Goal: Navigation & Orientation: Understand site structure

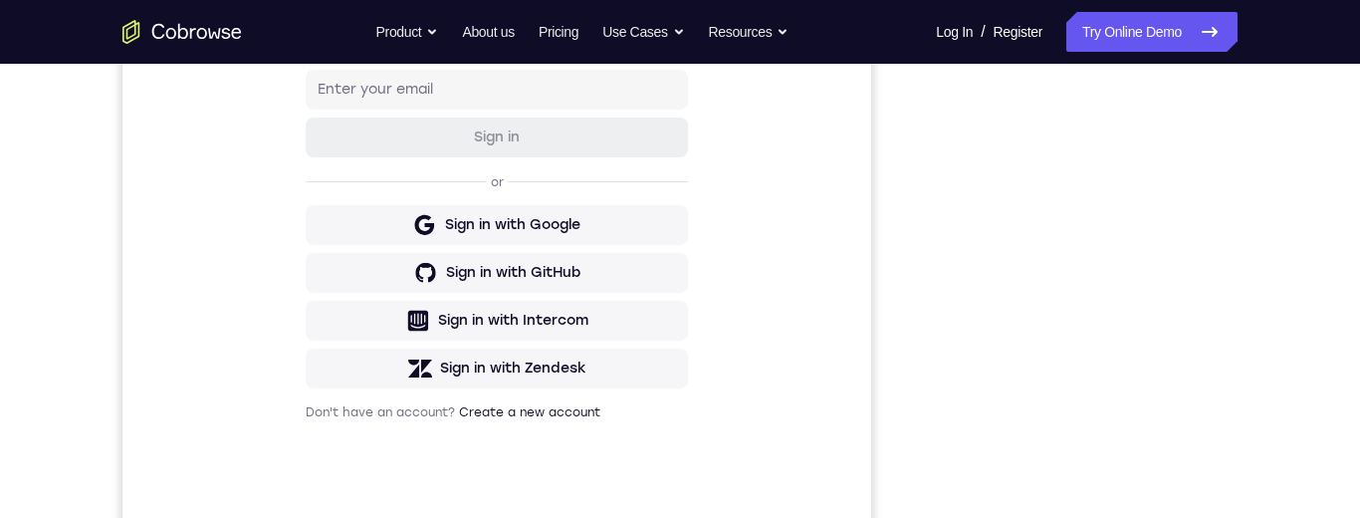
scroll to position [382, 0]
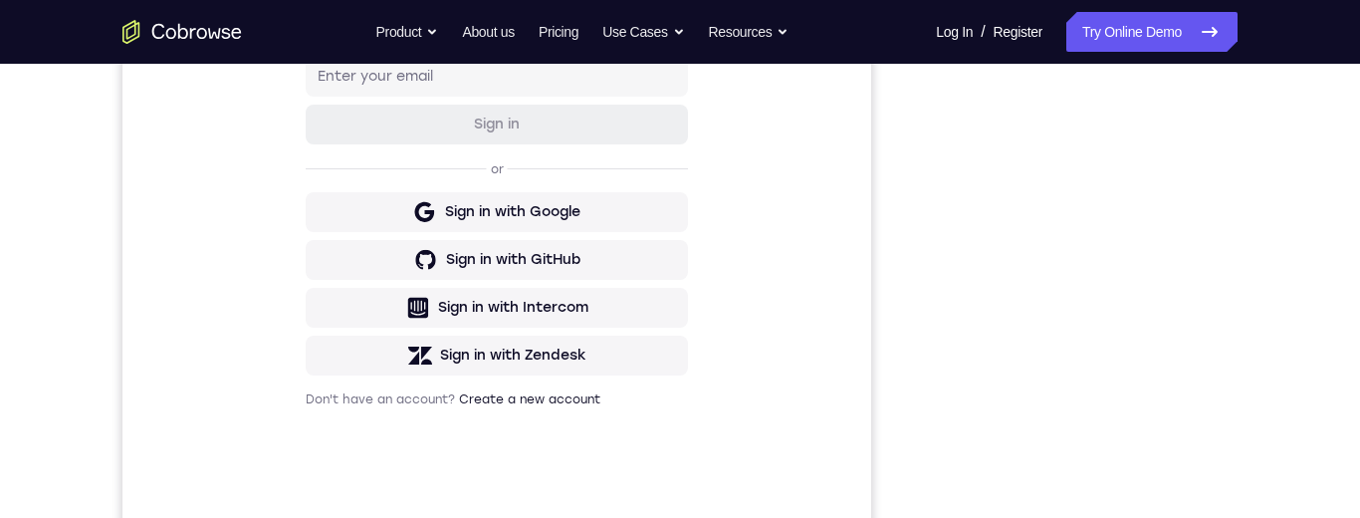
click at [1255, 219] on div "Your Support Agent Your Customer Web iOS Android Next Steps We’d be happy to gi…" at bounding box center [680, 337] width 1274 height 1313
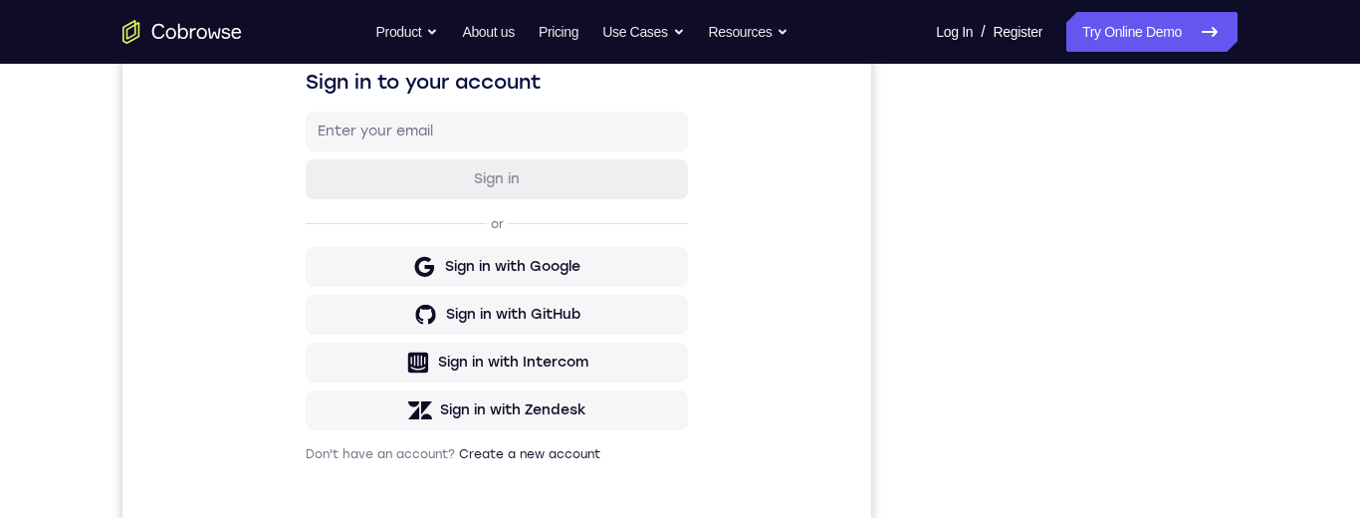
scroll to position [330, 0]
click at [1257, 276] on div "Your Support Agent Your Customer Web iOS Android Next Steps We’d be happy to gi…" at bounding box center [680, 390] width 1274 height 1313
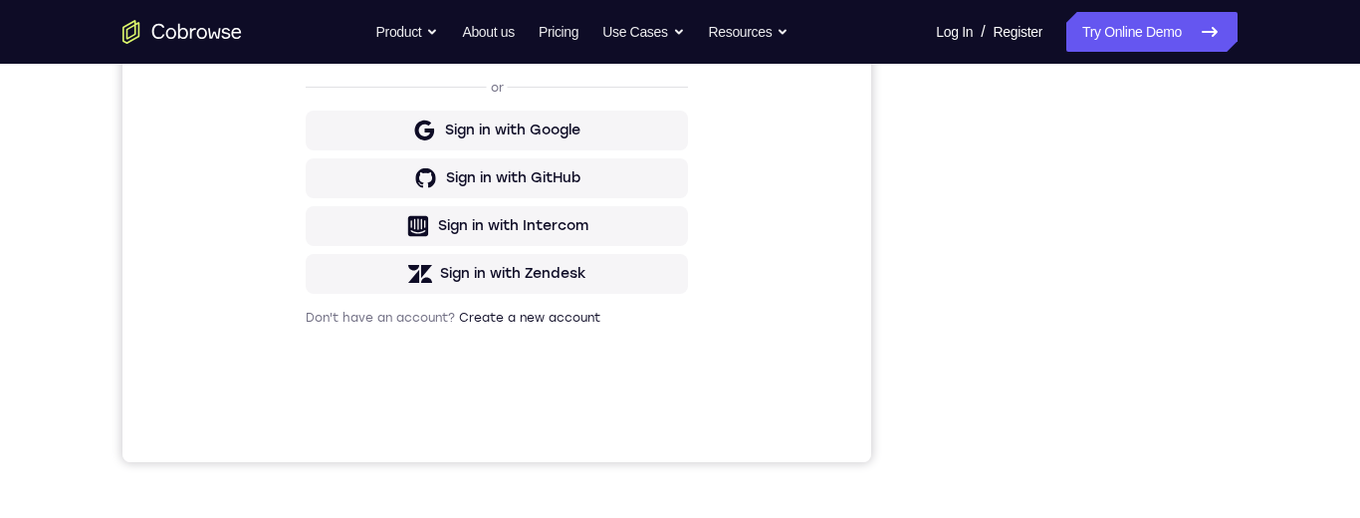
scroll to position [317, 0]
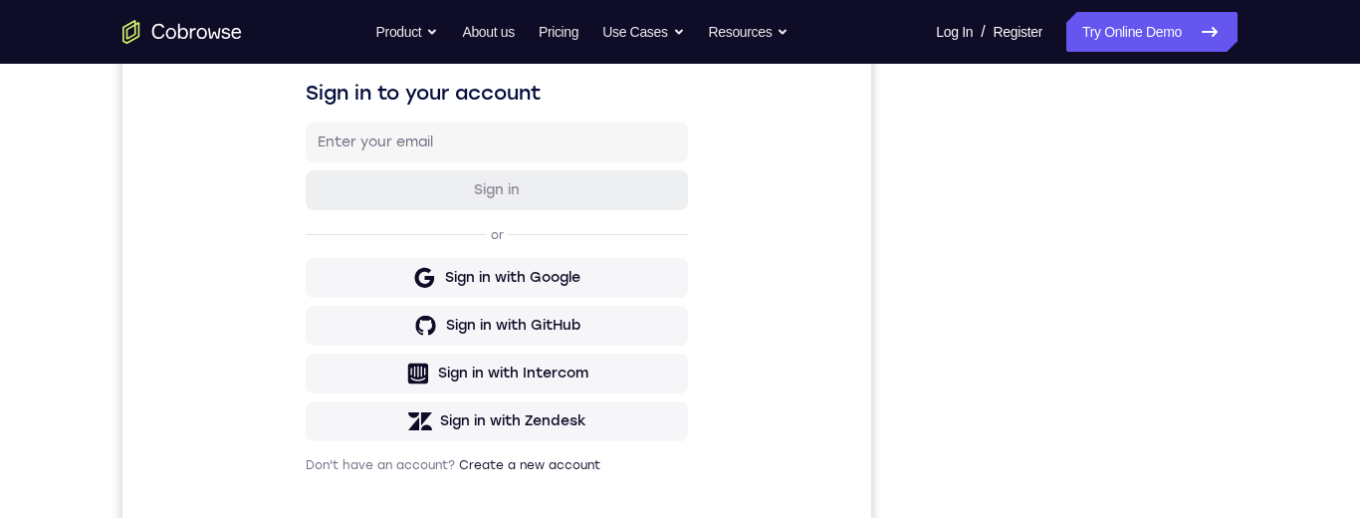
click at [1261, 210] on div "Your Support Agent Your Customer Web iOS Android Next Steps We’d be happy to gi…" at bounding box center [680, 403] width 1274 height 1313
click at [1263, 197] on div "Your Support Agent Your Customer Web iOS Android Next Steps We’d be happy to gi…" at bounding box center [680, 403] width 1274 height 1313
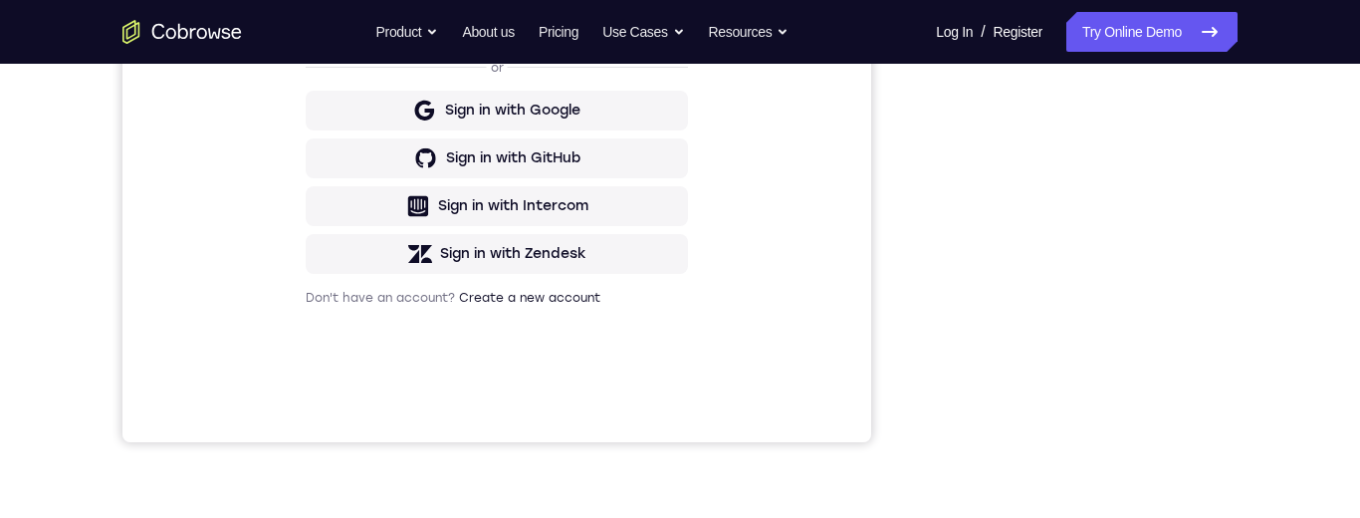
scroll to position [362, 0]
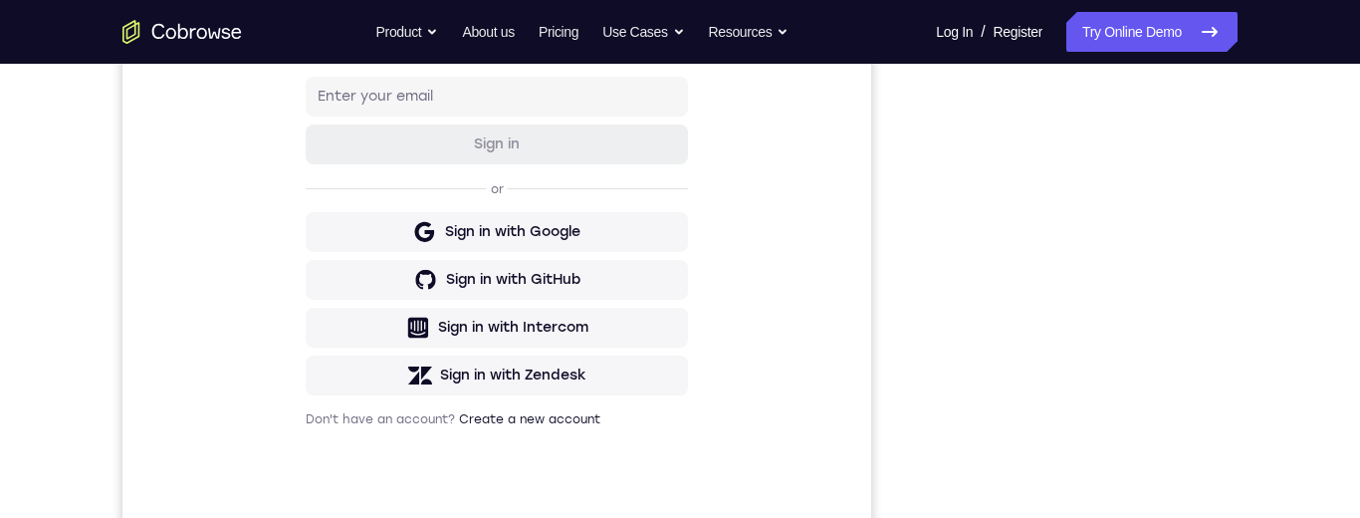
click at [1274, 308] on div "Your Support Agent Your Customer Web iOS Android Next Steps We’d be happy to gi…" at bounding box center [680, 357] width 1274 height 1313
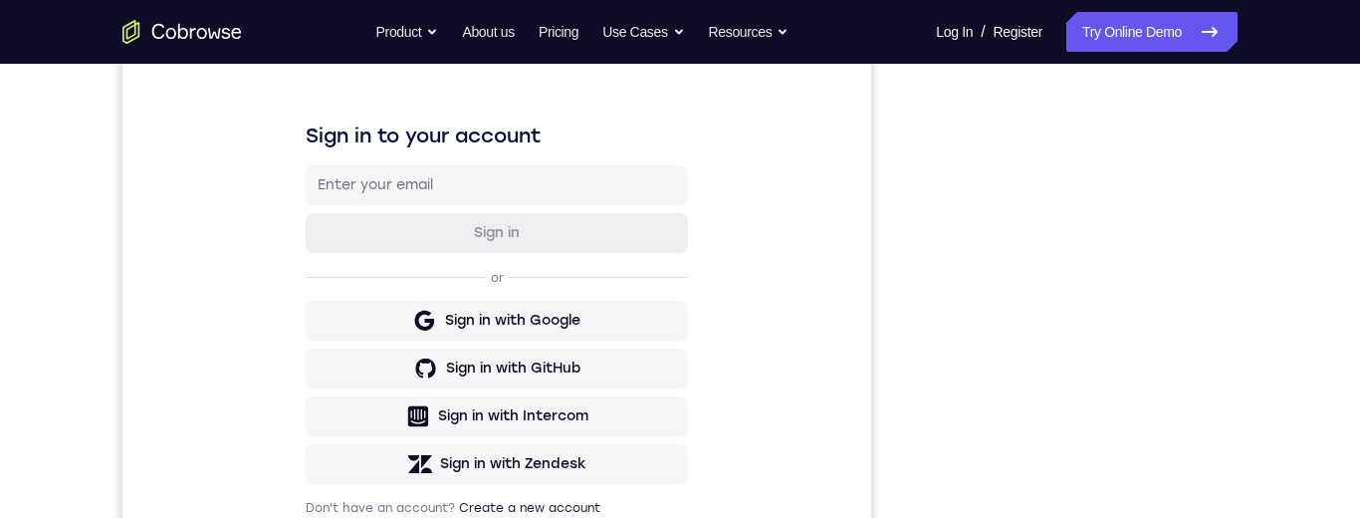
click at [1274, 331] on div "Your Support Agent Your Customer Web iOS Android Next Steps We’d be happy to gi…" at bounding box center [680, 446] width 1274 height 1313
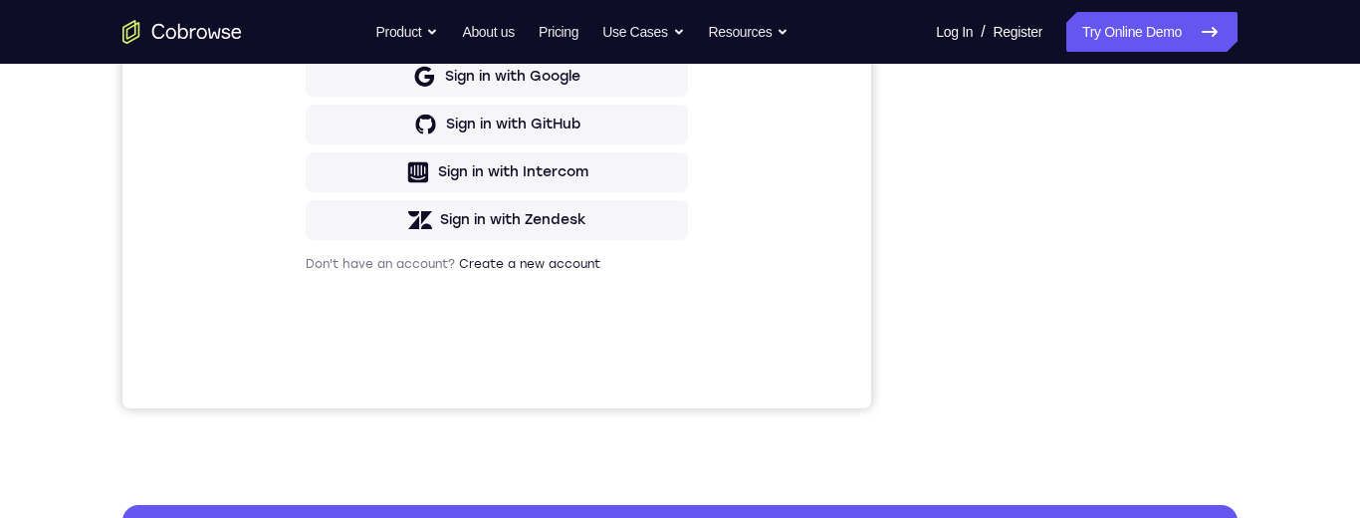
scroll to position [329, 0]
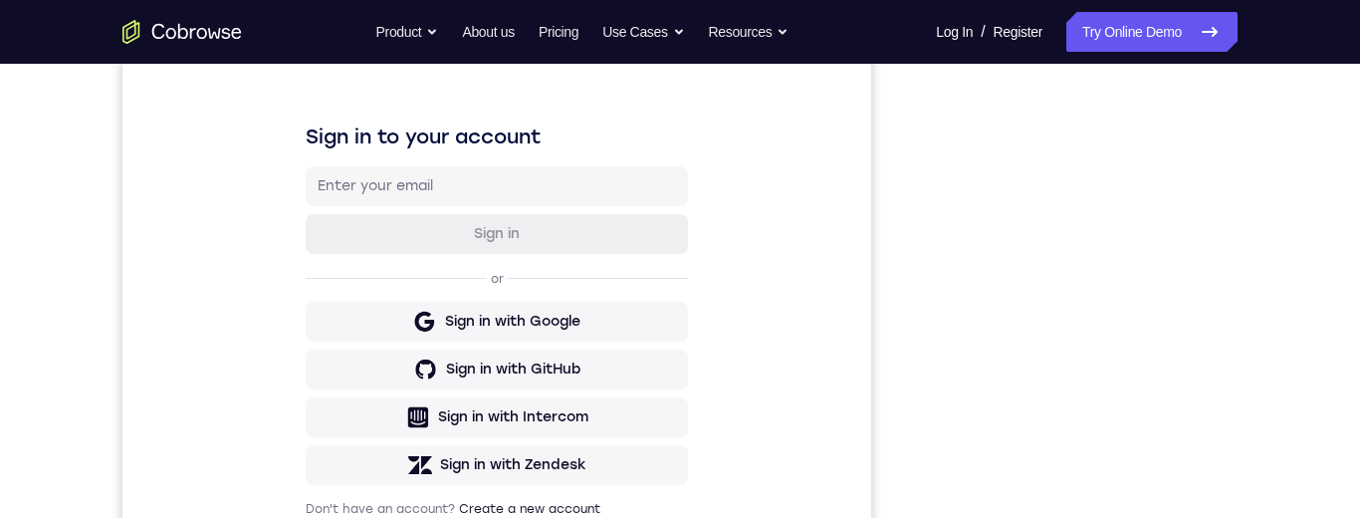
click at [1274, 282] on div "Your Support Agent Your Customer Web iOS Android Next Steps We’d be happy to gi…" at bounding box center [680, 447] width 1274 height 1313
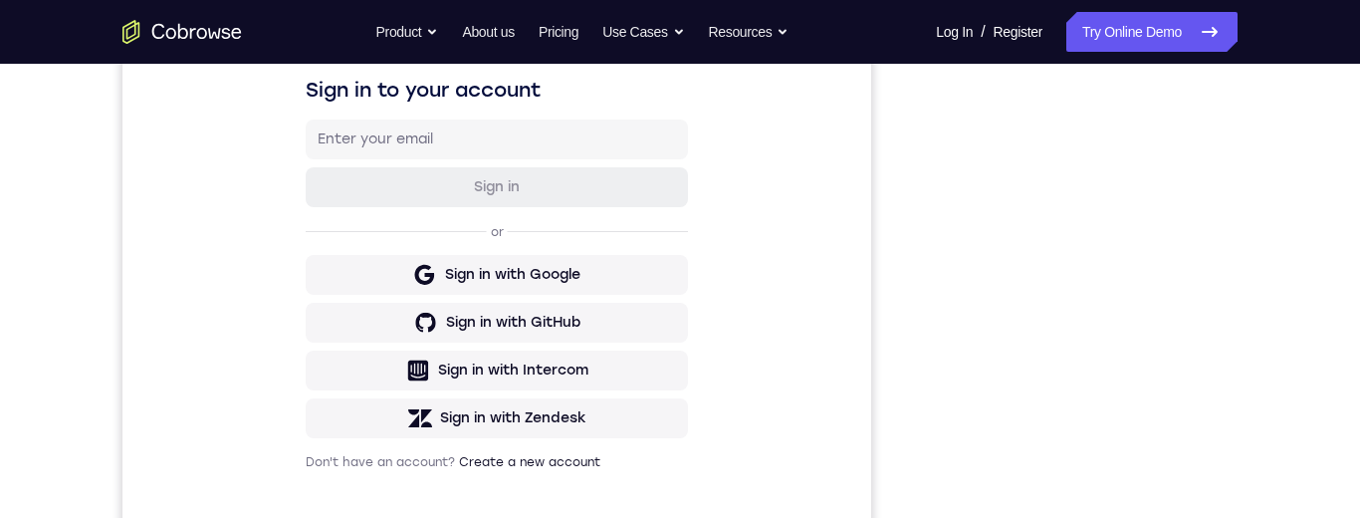
scroll to position [314, 0]
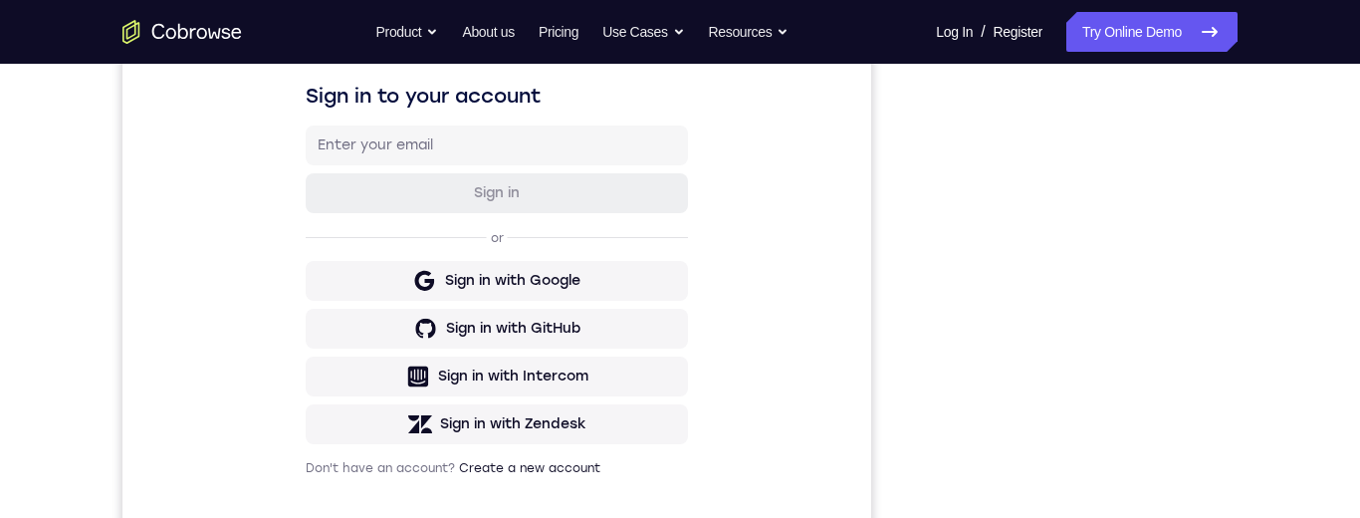
click at [1247, 272] on div "Your Support Agent Your Customer Web iOS Android Next Steps We’d be happy to gi…" at bounding box center [680, 406] width 1274 height 1313
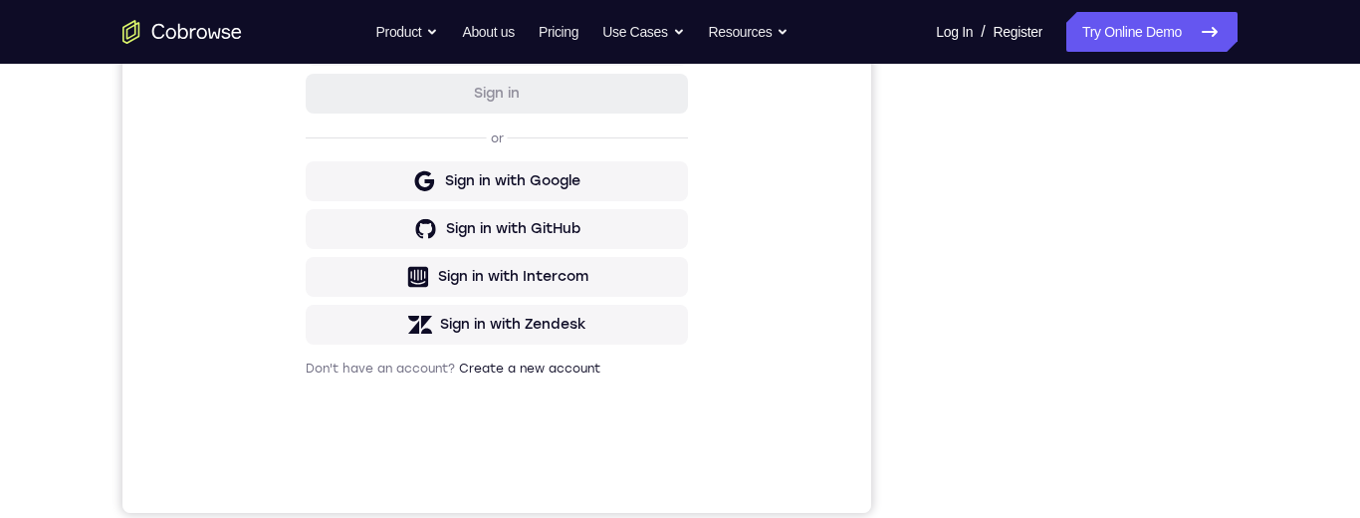
scroll to position [439, 0]
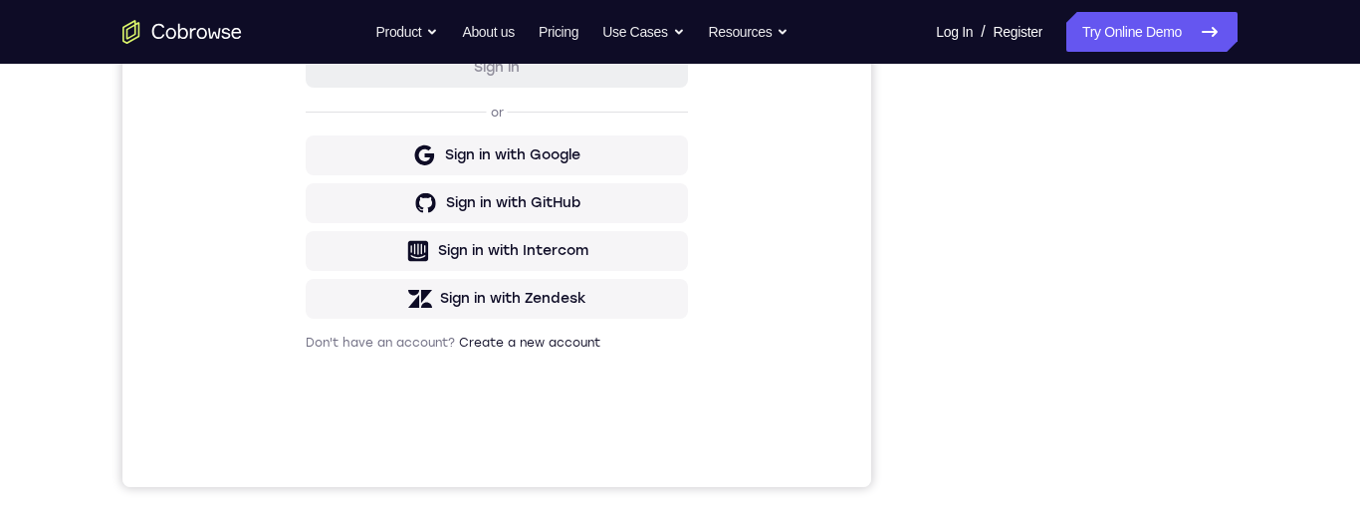
click at [1265, 184] on div "Your Support Agent Your Customer Web iOS Android Next Steps We’d be happy to gi…" at bounding box center [680, 281] width 1274 height 1313
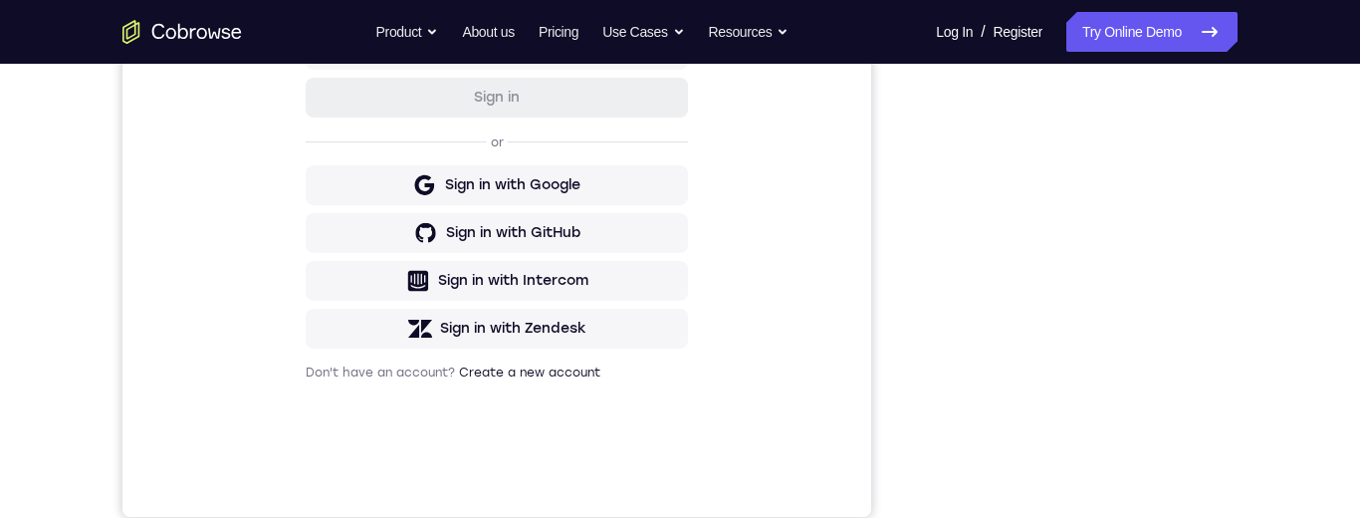
scroll to position [398, 0]
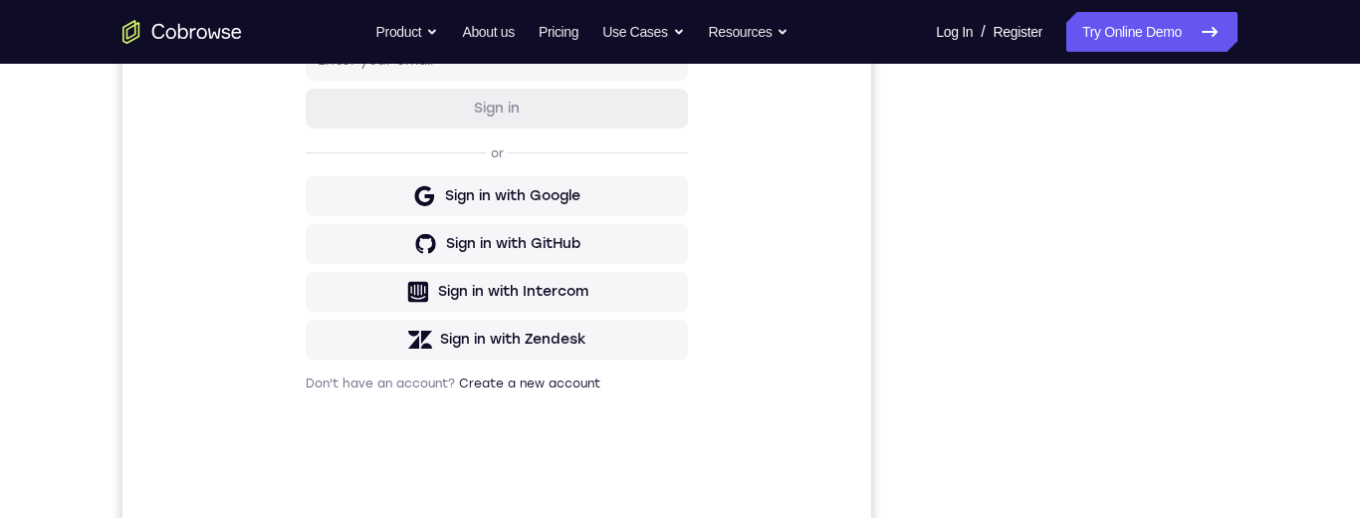
click at [1275, 240] on div "Your Support Agent Your Customer Web iOS Android Next Steps We’d be happy to gi…" at bounding box center [680, 321] width 1274 height 1313
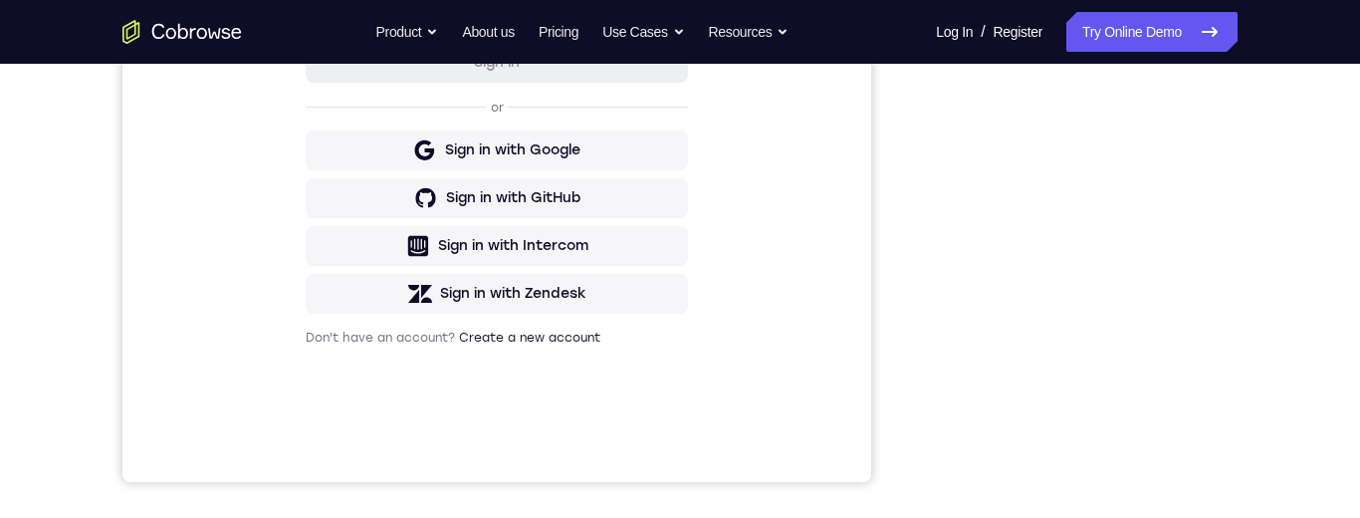
scroll to position [283, 0]
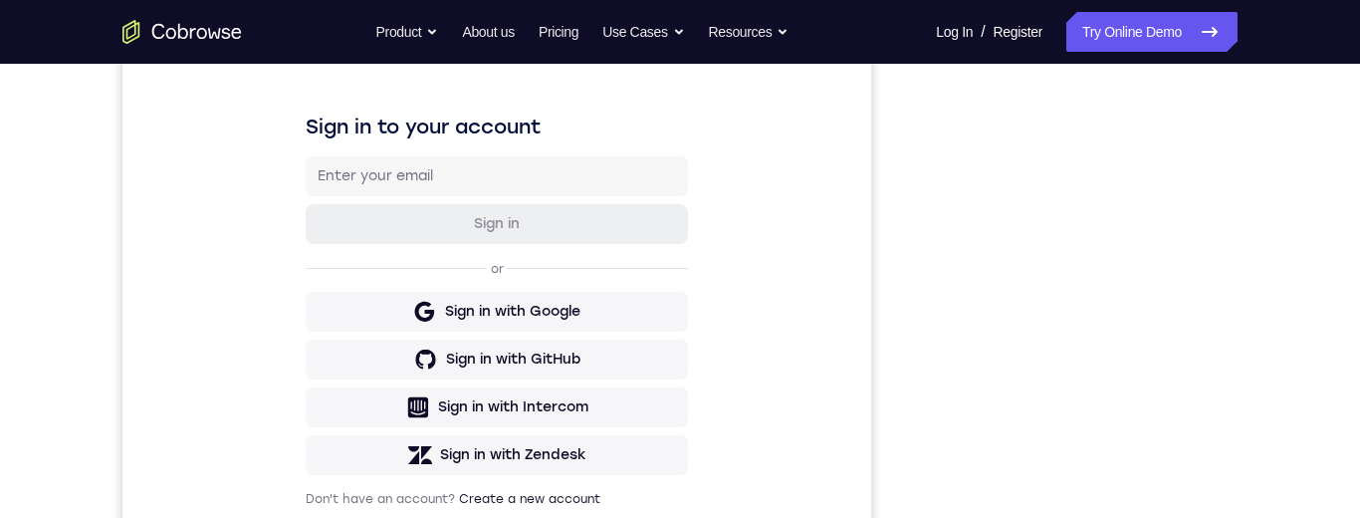
click at [1267, 232] on div "Your Support Agent Your Customer Web iOS Android Next Steps We’d be happy to gi…" at bounding box center [680, 437] width 1274 height 1313
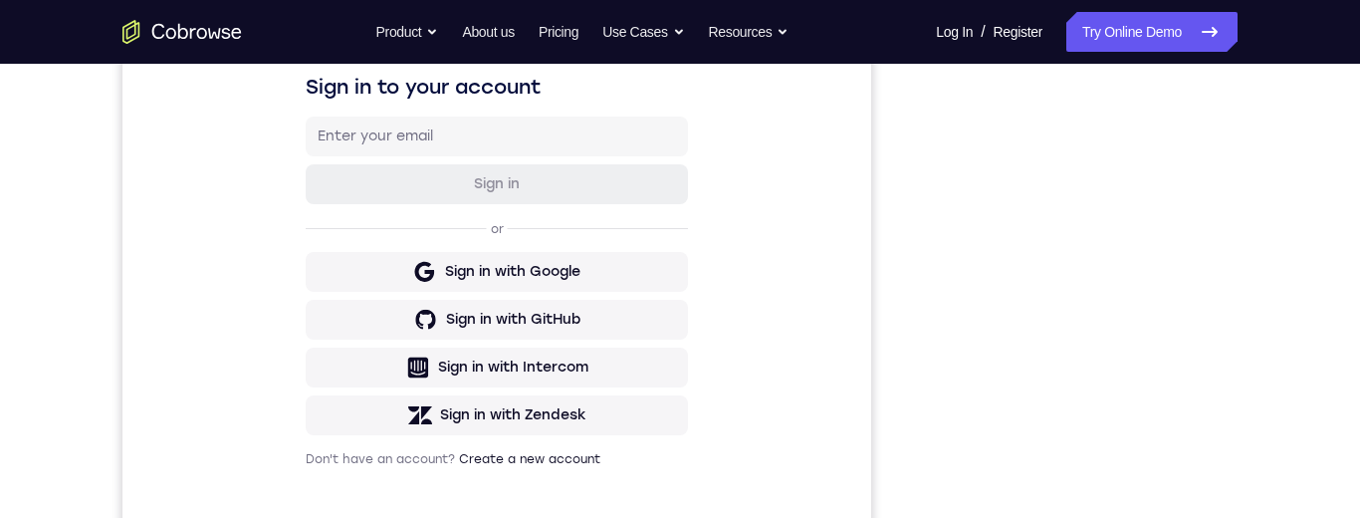
scroll to position [322, 0]
